Goal: Transaction & Acquisition: Subscribe to service/newsletter

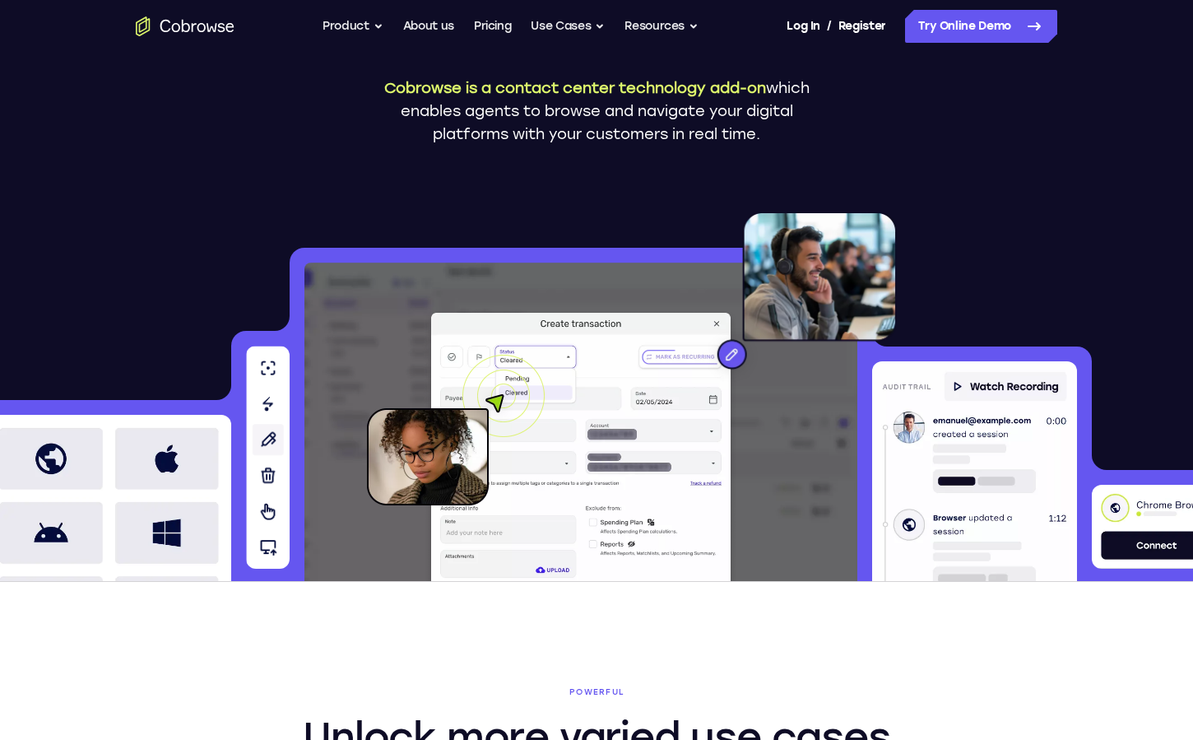
scroll to position [266, 0]
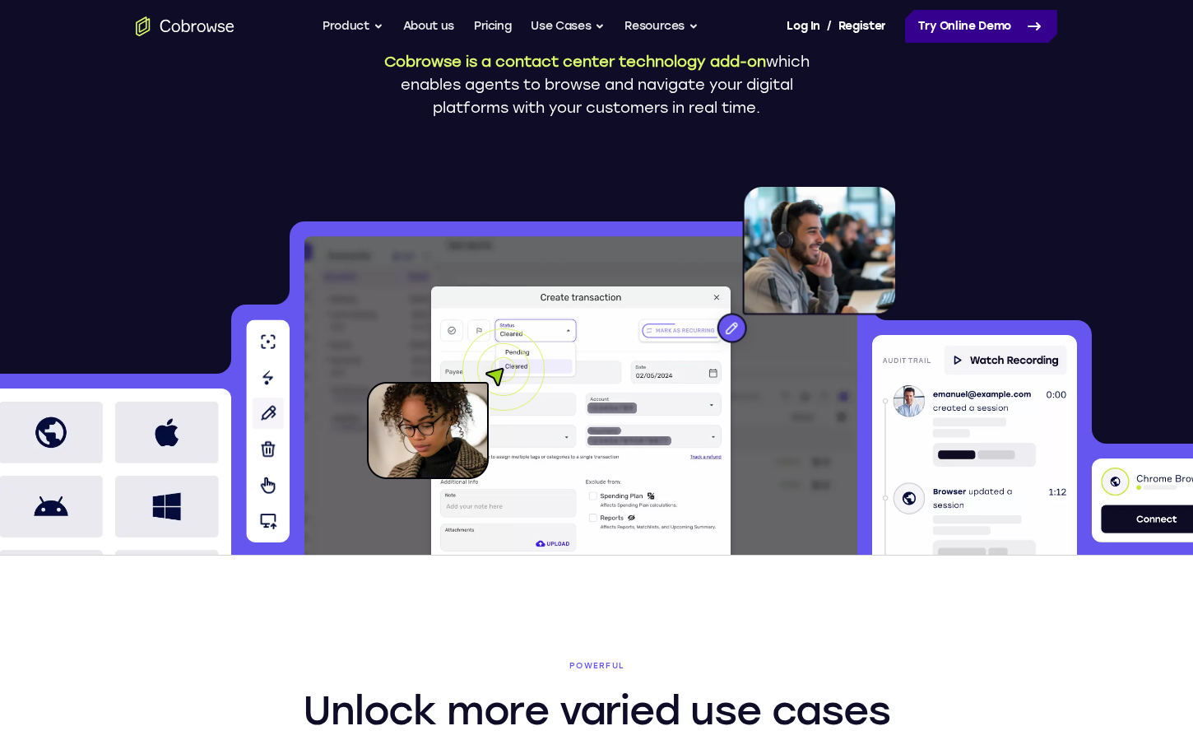
click at [967, 20] on link "Try Online Demo" at bounding box center [981, 26] width 152 height 33
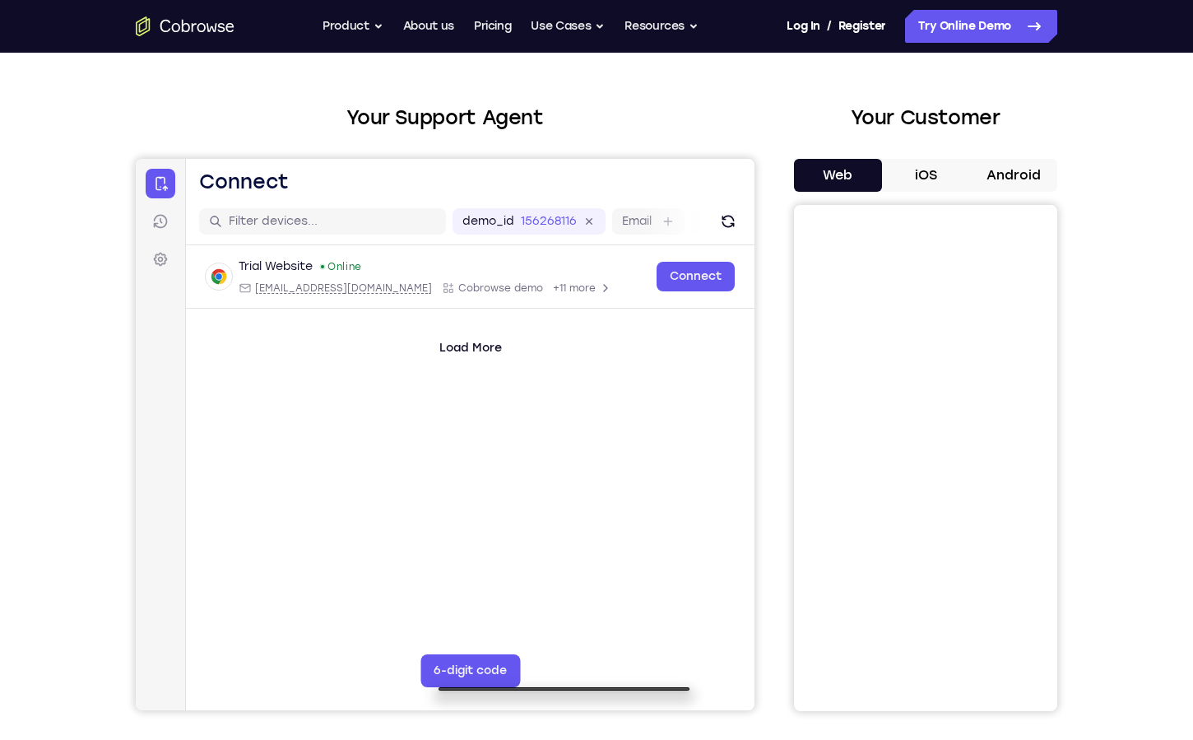
scroll to position [75, 0]
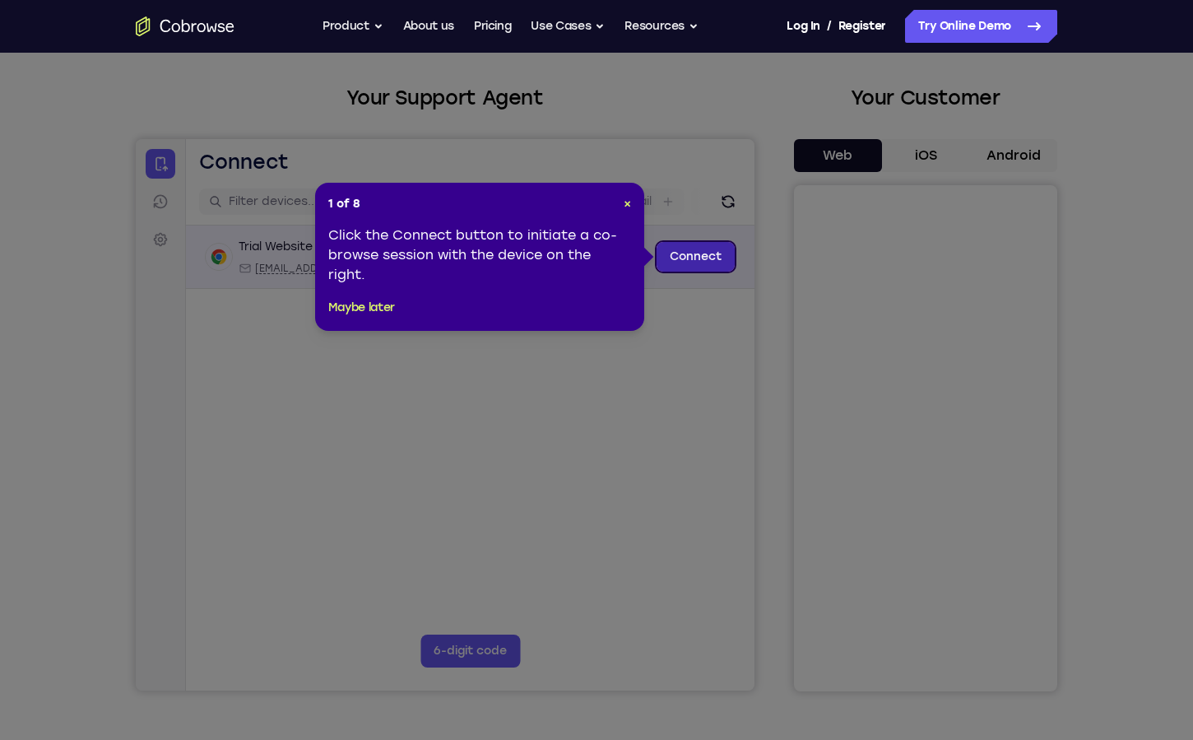
click at [718, 267] on link "Connect" at bounding box center [696, 257] width 78 height 30
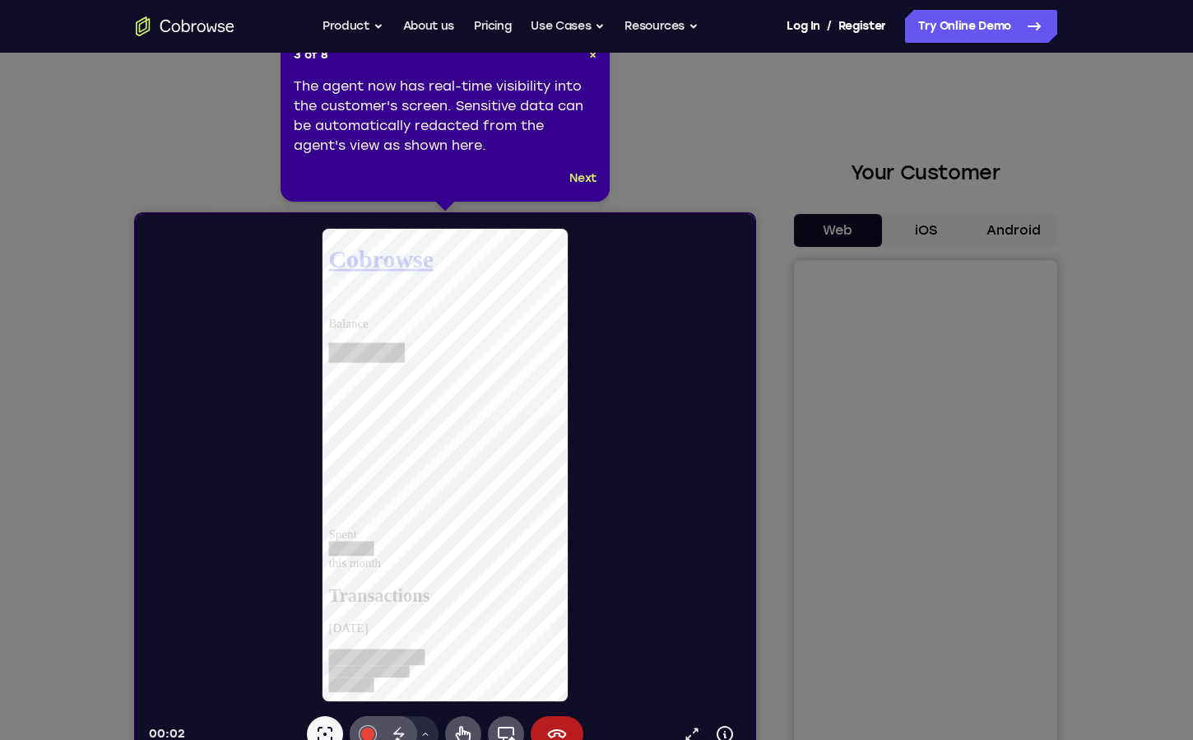
scroll to position [2, 0]
click at [578, 176] on button "Next" at bounding box center [582, 177] width 27 height 20
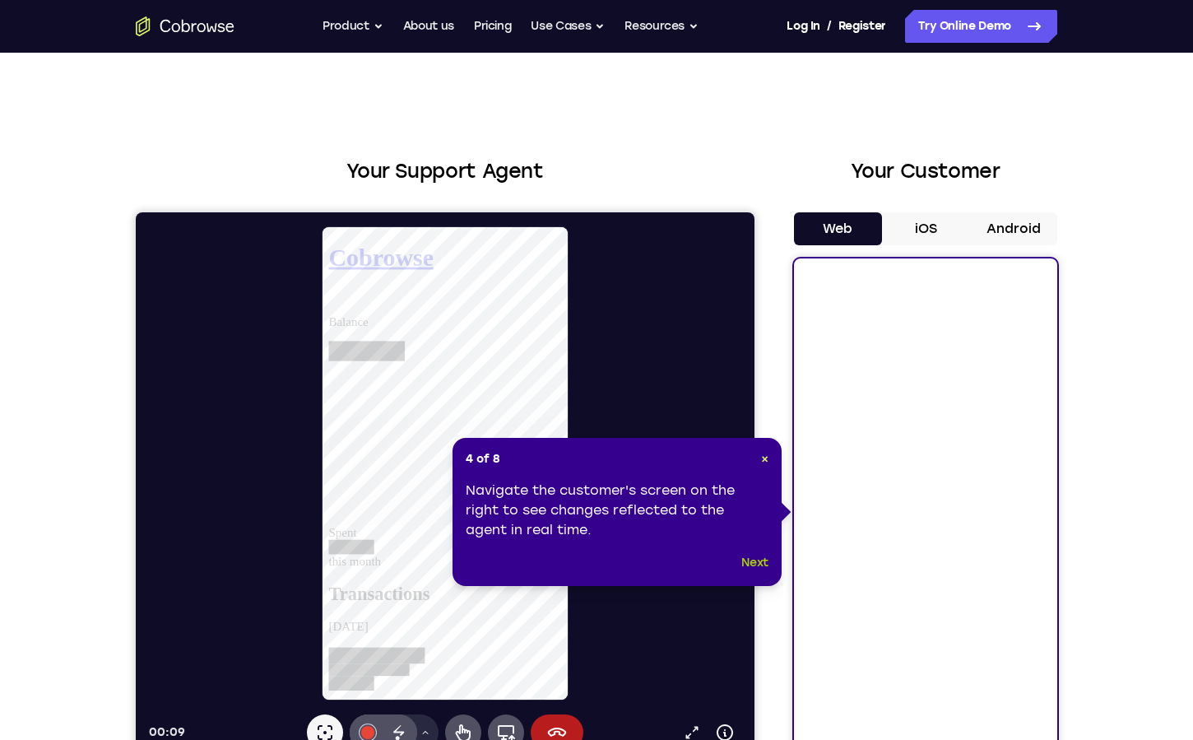
click at [762, 561] on button "Next" at bounding box center [754, 563] width 27 height 20
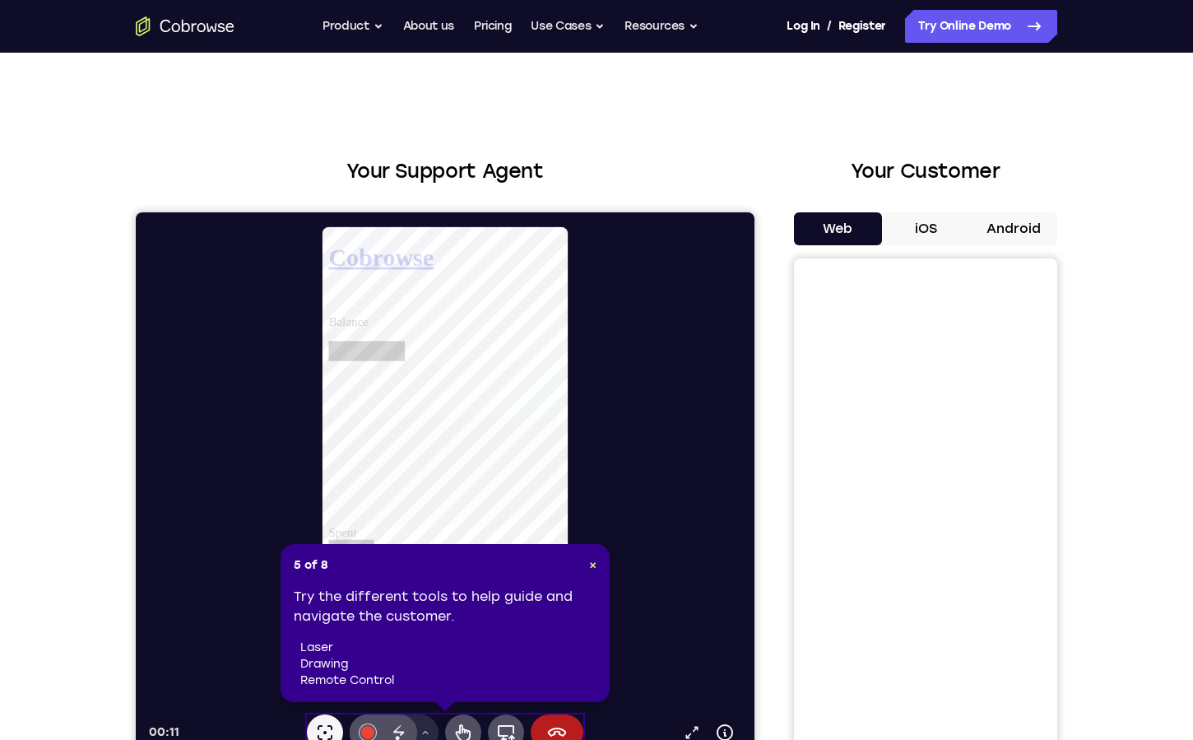
scroll to position [0, 0]
click at [593, 564] on span "×" at bounding box center [592, 565] width 7 height 14
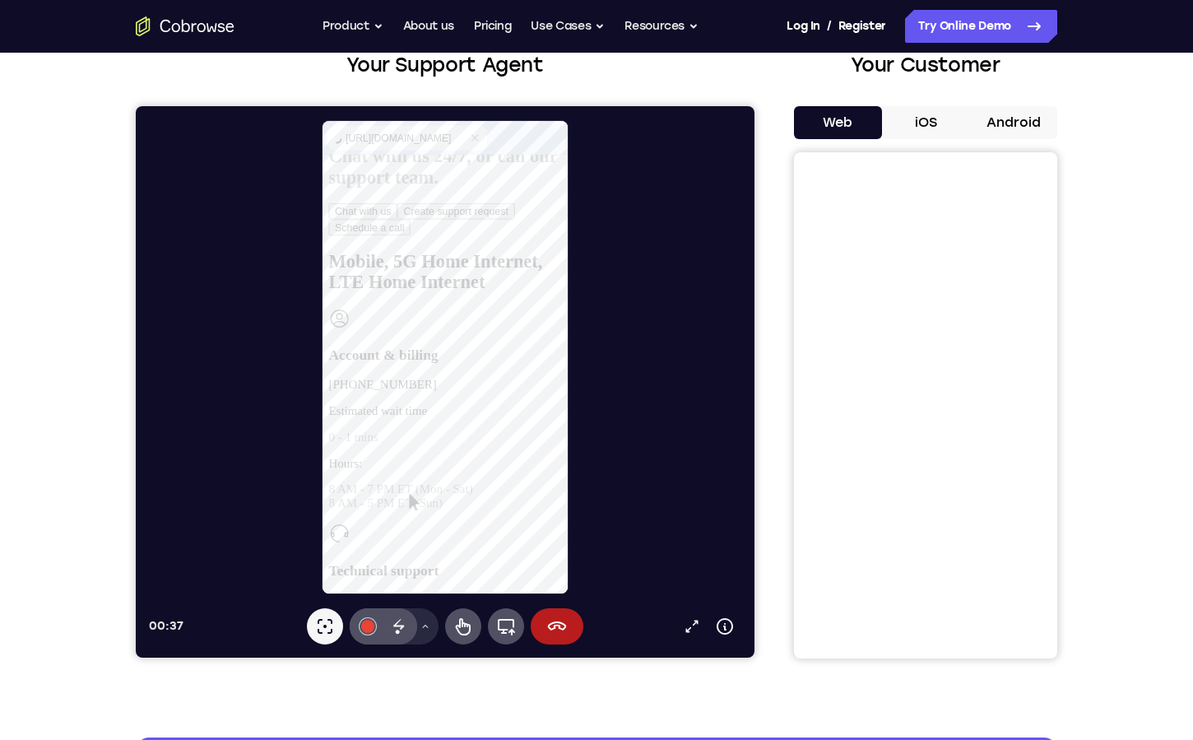
scroll to position [192, 0]
click at [407, 626] on icon at bounding box center [399, 626] width 20 height 20
click at [412, 625] on div "Disappearing ink" at bounding box center [399, 626] width 36 height 36
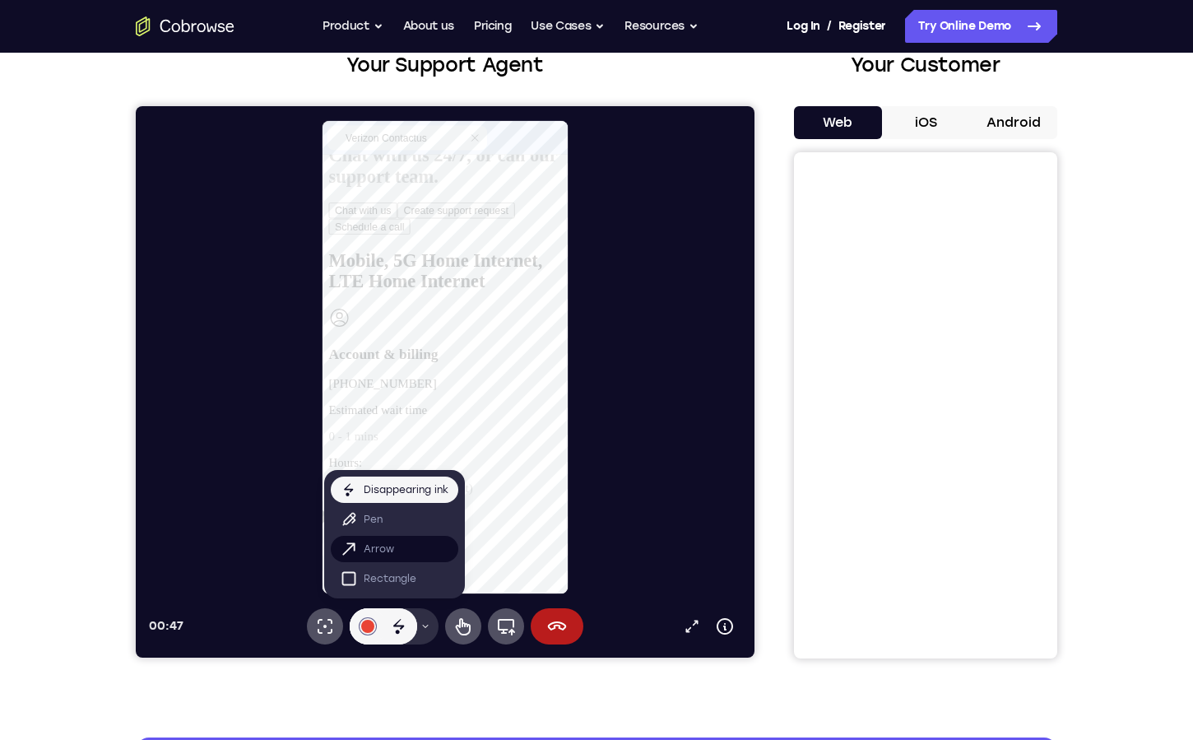
click at [383, 556] on p "Arrow" at bounding box center [379, 549] width 30 height 16
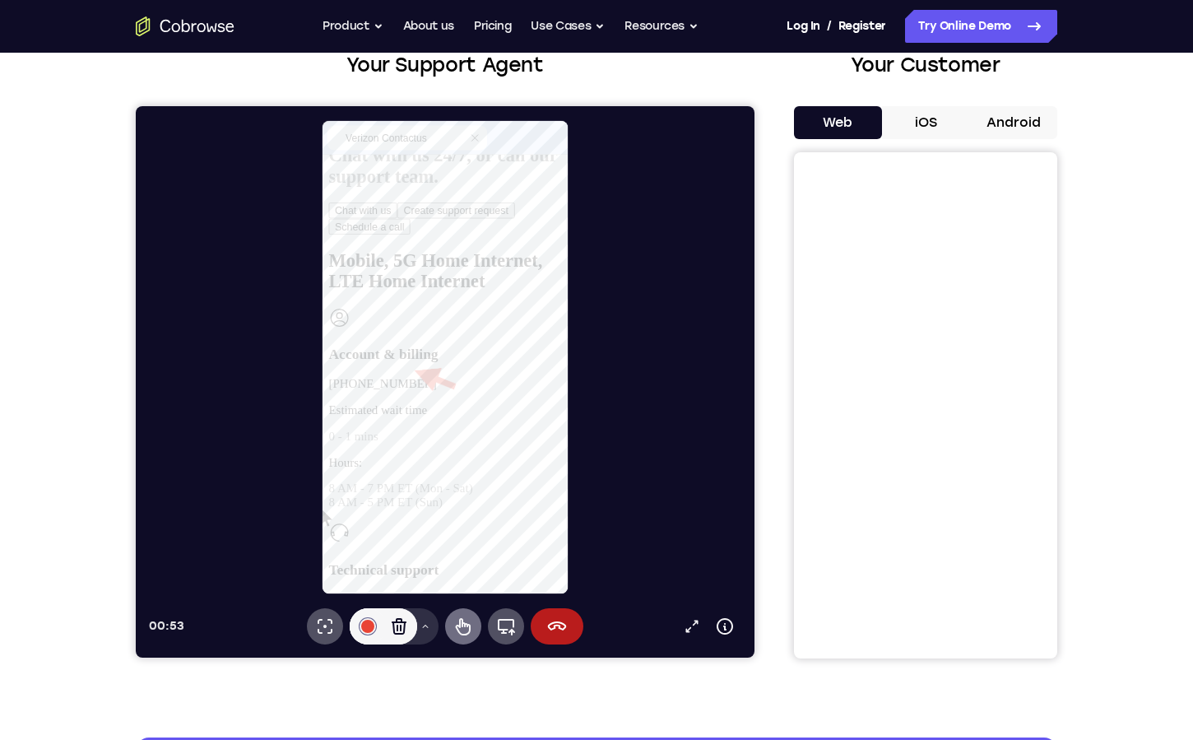
click at [456, 621] on icon at bounding box center [463, 626] width 20 height 20
click at [439, 483] on h3 "Sales" at bounding box center [453, 492] width 250 height 18
click at [461, 385] on p "Hours:" at bounding box center [453, 392] width 250 height 15
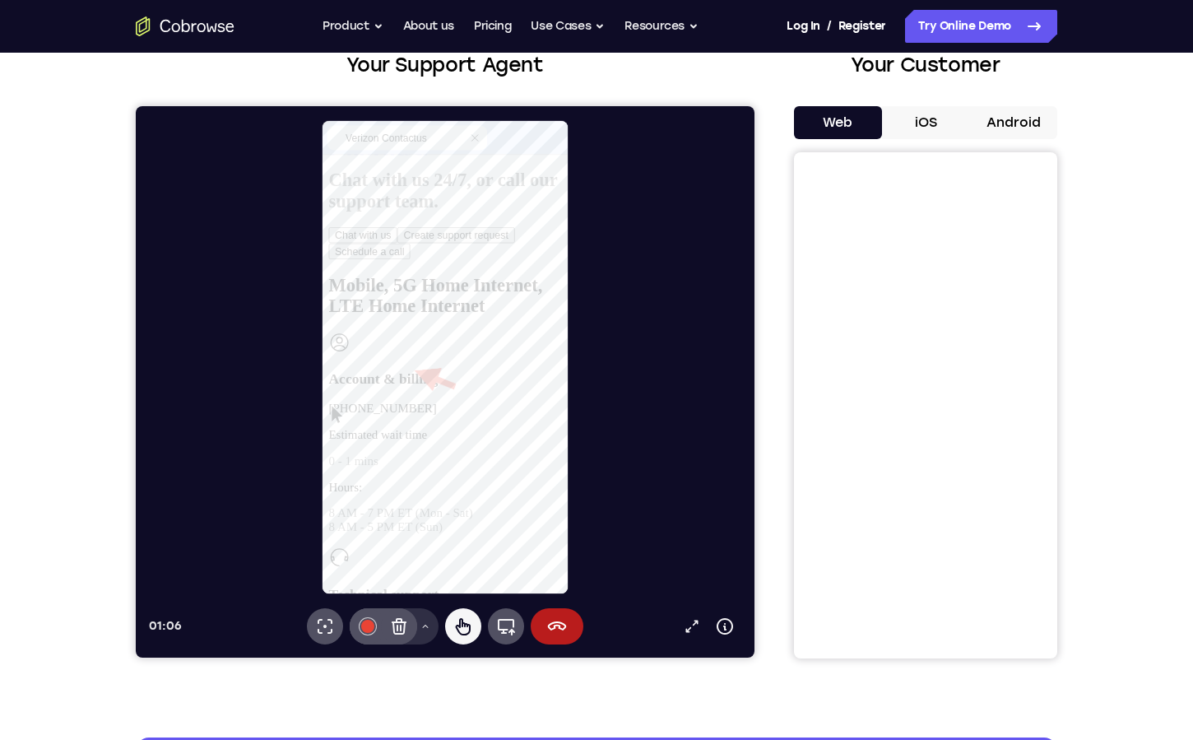
scroll to position [0, 0]
click at [395, 405] on span "Chat with us" at bounding box center [395, 406] width 0 height 12
click at [395, 411] on span "Chat with us" at bounding box center [395, 406] width 0 height 12
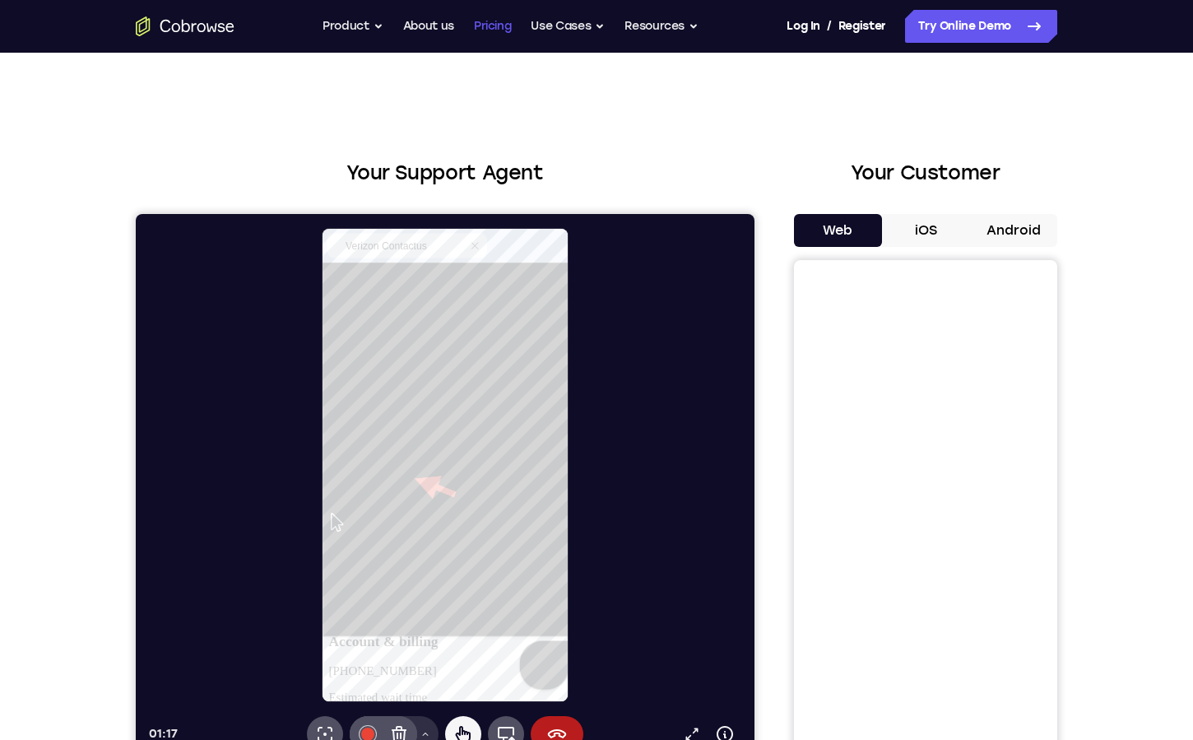
click at [504, 27] on link "Pricing" at bounding box center [493, 26] width 38 height 33
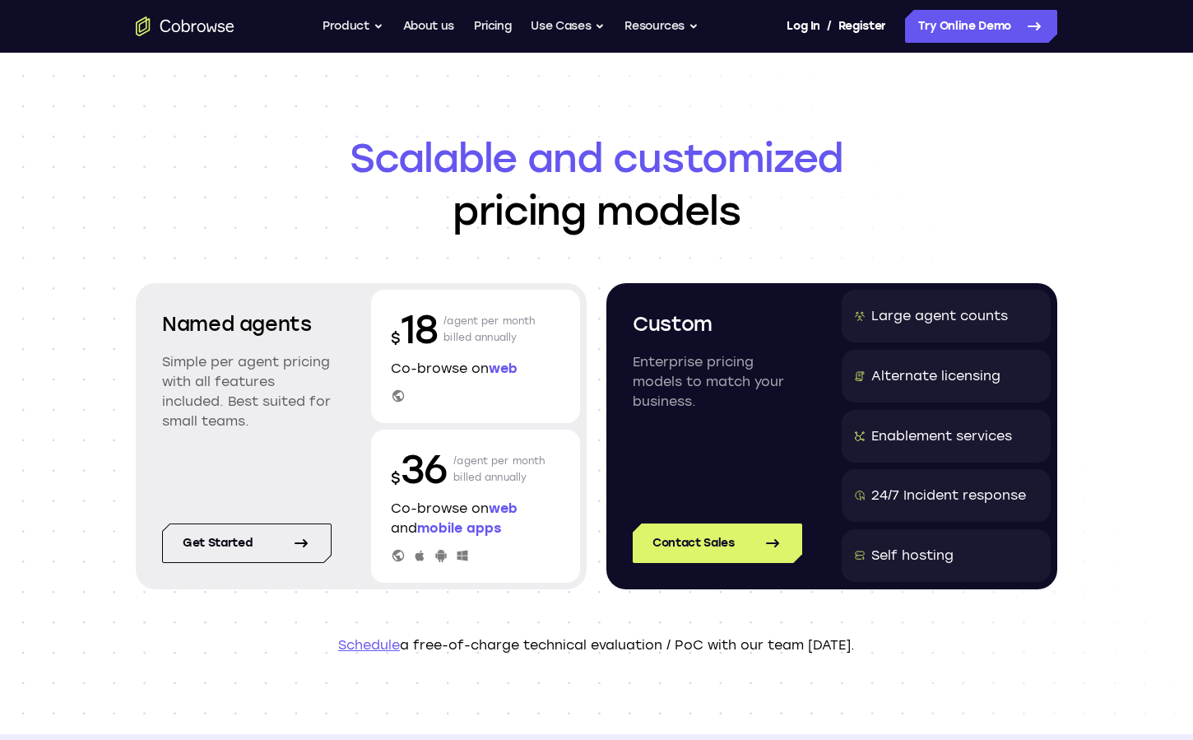
click at [236, 374] on p "Simple per agent pricing with all features included. Best suited for small team…" at bounding box center [247, 391] width 170 height 79
click at [259, 544] on link "Get started" at bounding box center [247, 543] width 170 height 40
click at [973, 31] on link "Try Online Demo" at bounding box center [981, 26] width 152 height 33
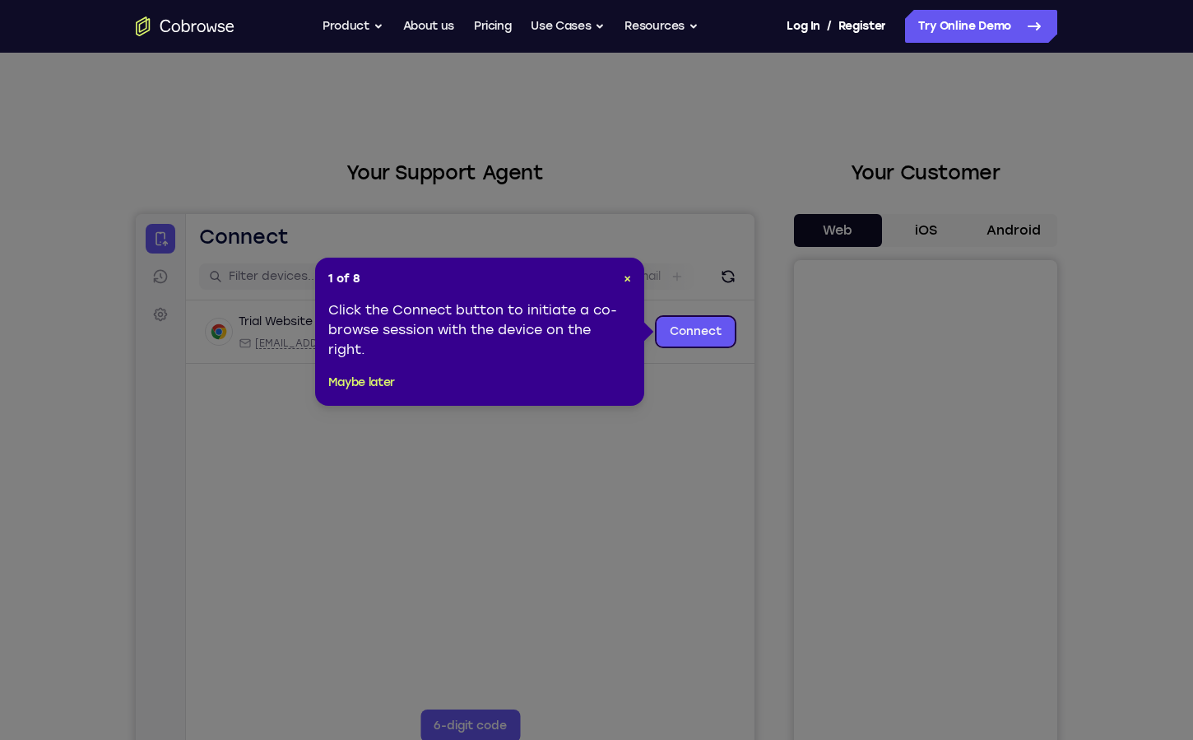
click at [415, 133] on icon at bounding box center [596, 370] width 1193 height 740
click at [662, 540] on icon at bounding box center [596, 370] width 1193 height 740
click at [630, 274] on span "×" at bounding box center [627, 279] width 7 height 14
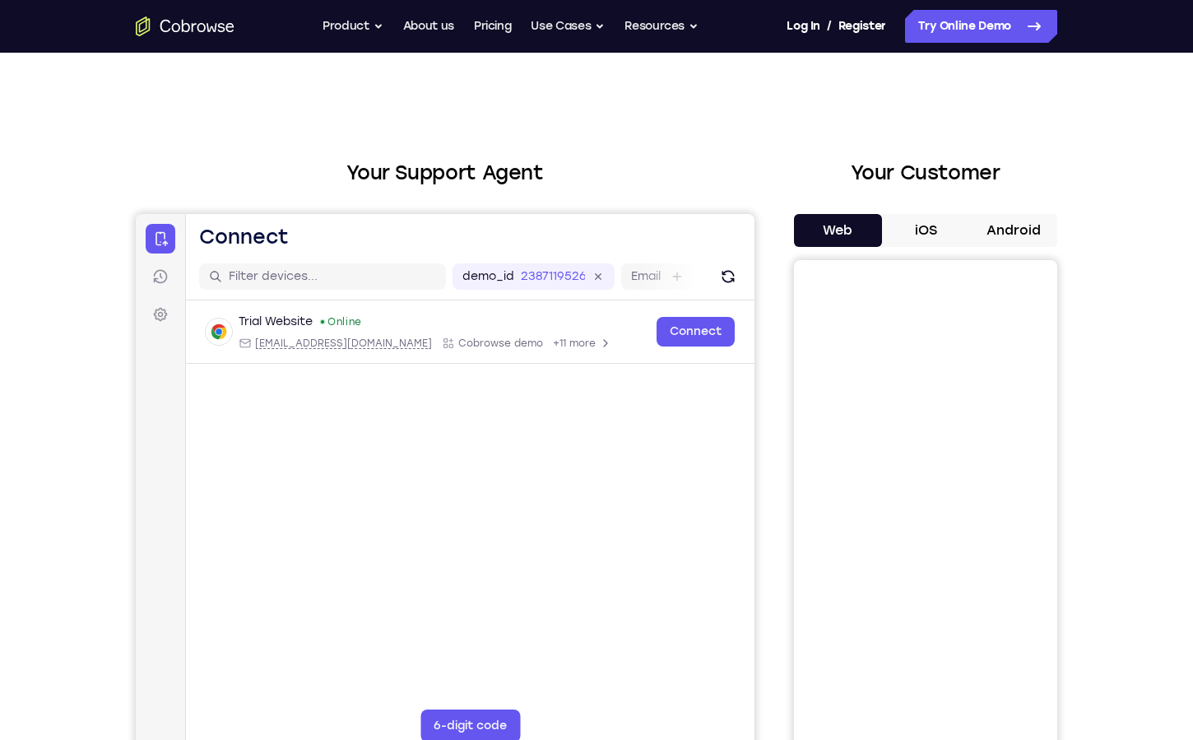
click at [722, 108] on div "Your Support Agent Your Customer Web iOS Android Next Steps We’d be happy to gi…" at bounding box center [596, 595] width 1053 height 1085
click at [860, 25] on link "Register" at bounding box center [863, 26] width 48 height 33
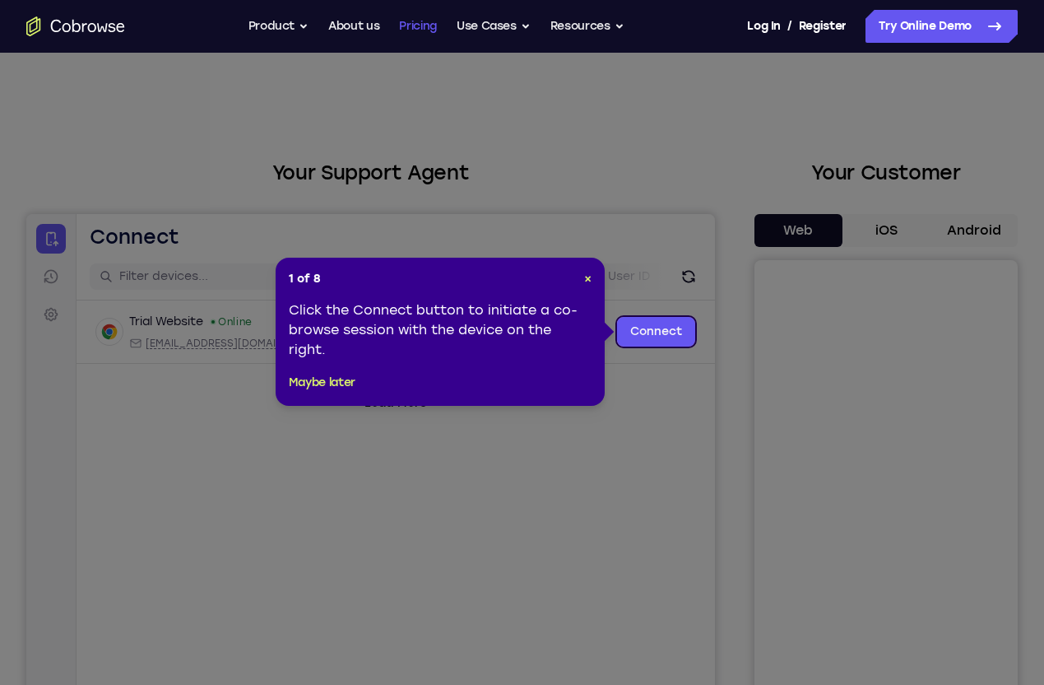
click at [424, 32] on link "Pricing" at bounding box center [418, 26] width 38 height 33
